Goal: Task Accomplishment & Management: Use online tool/utility

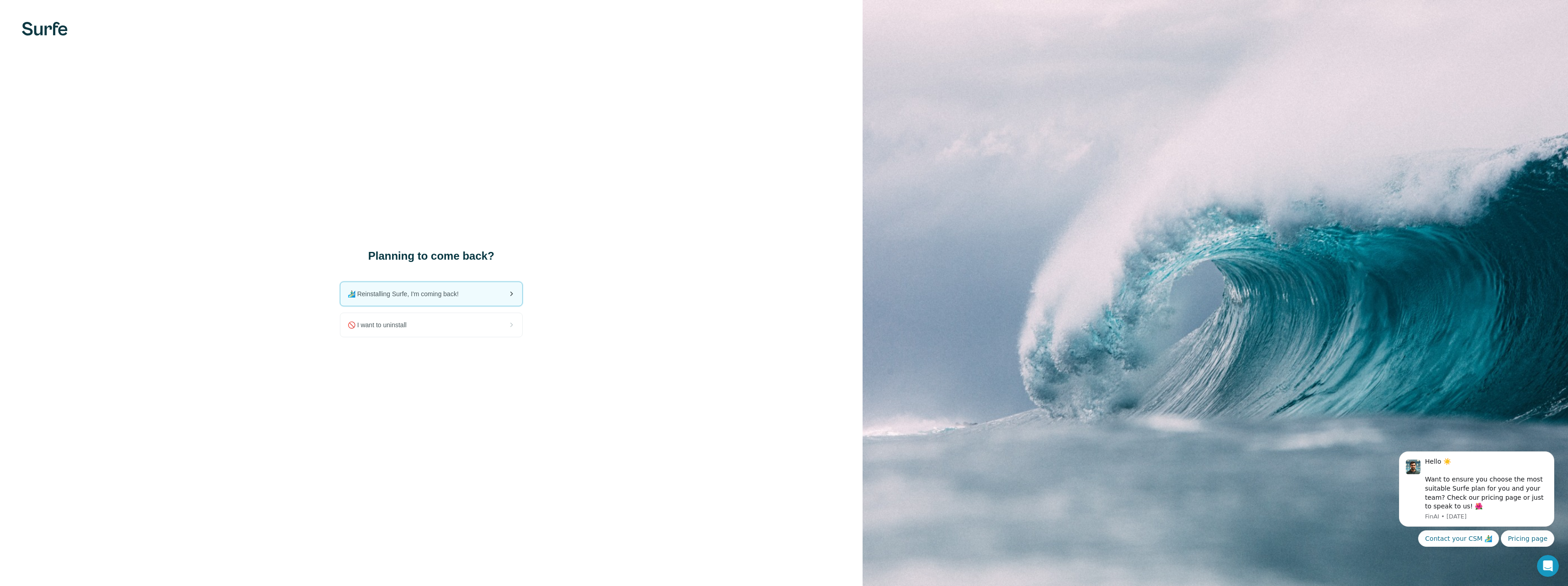
click at [471, 291] on div "🏄🏻‍♂️ Reinstalling Surfe, I'm coming back!" at bounding box center [431, 294] width 182 height 24
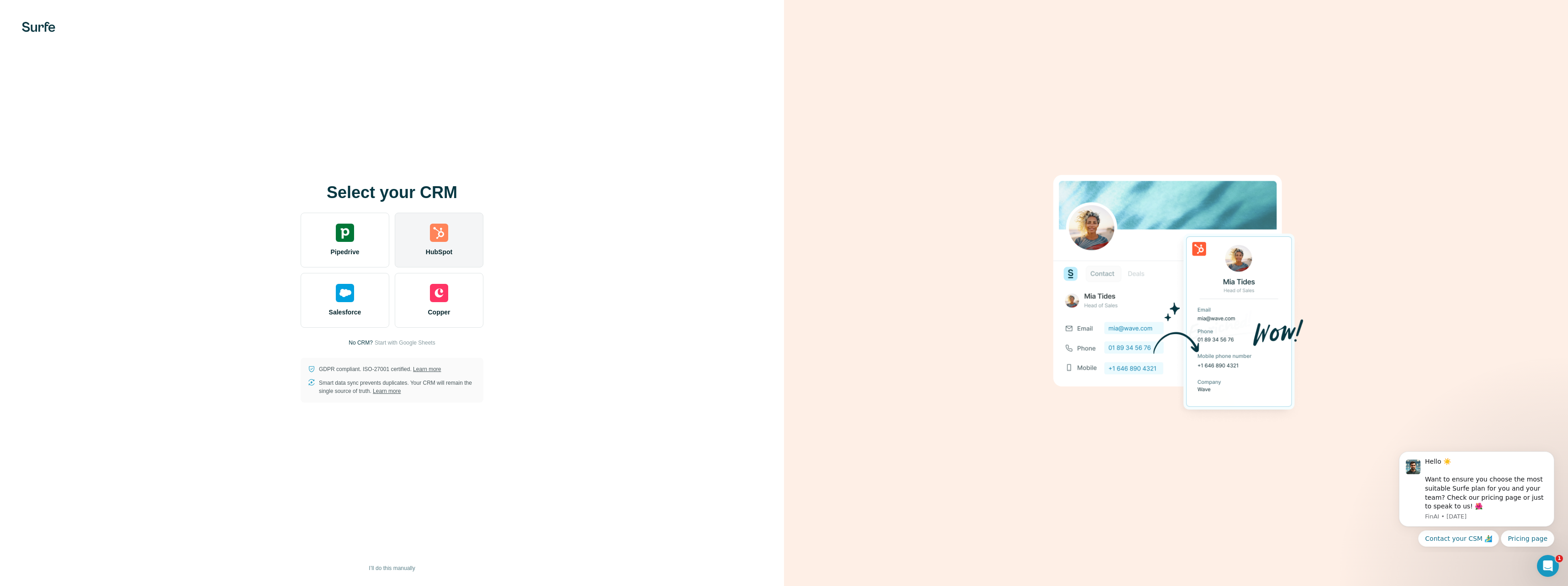
click at [433, 244] on div "HubSpot" at bounding box center [438, 240] width 89 height 55
